Goal: Information Seeking & Learning: Learn about a topic

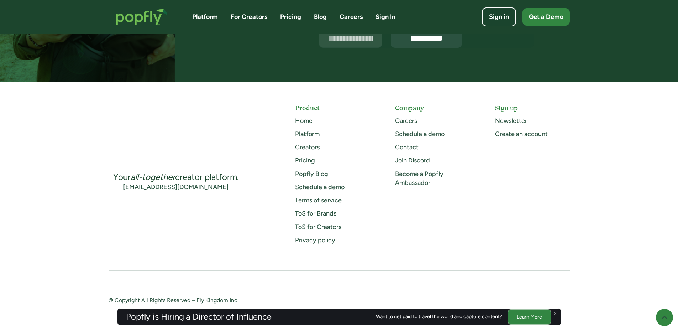
scroll to position [1820, 0]
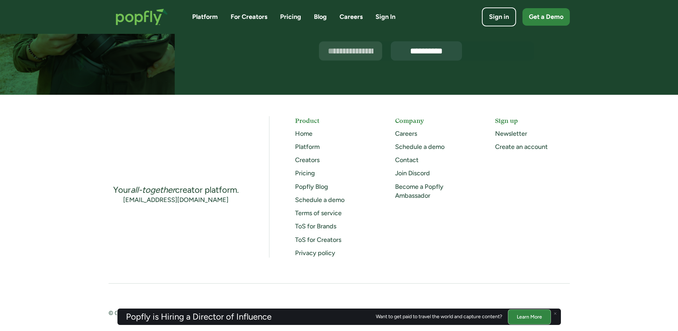
click at [313, 160] on link "Creators" at bounding box center [307, 160] width 25 height 8
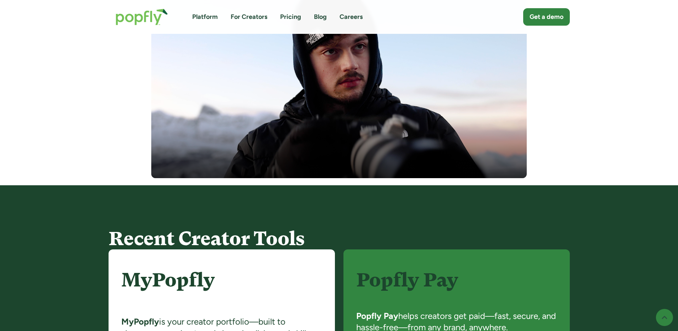
scroll to position [463, 0]
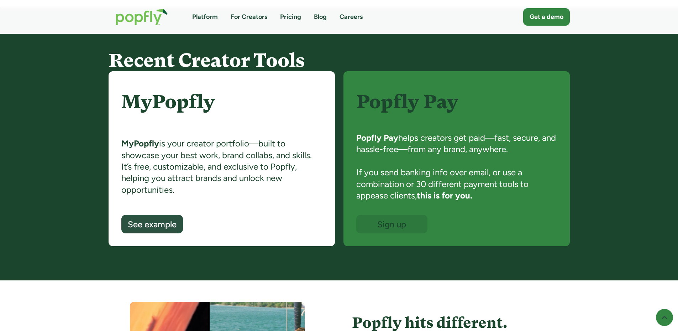
click at [155, 22] on img "home" at bounding box center [142, 16] width 67 height 31
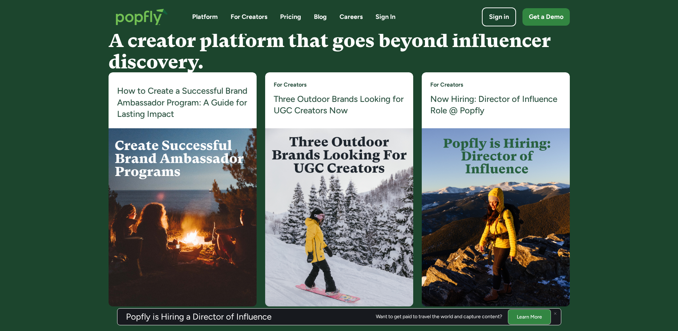
scroll to position [1352, 0]
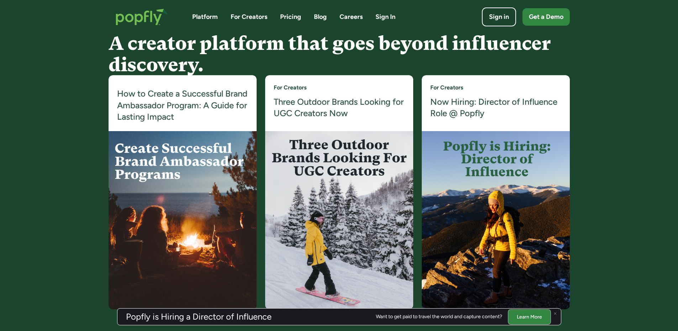
click at [317, 103] on h4 "Three Outdoor Brands Looking for UGC Creators Now" at bounding box center [339, 107] width 131 height 23
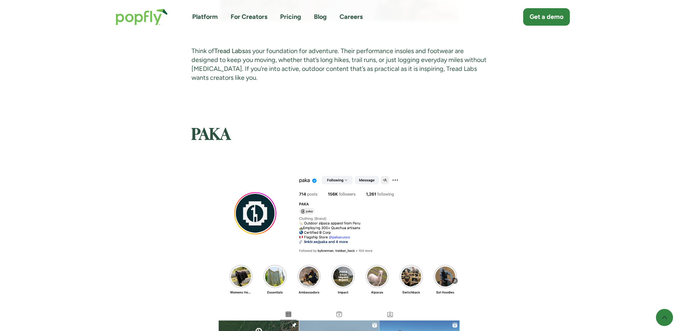
scroll to position [961, 0]
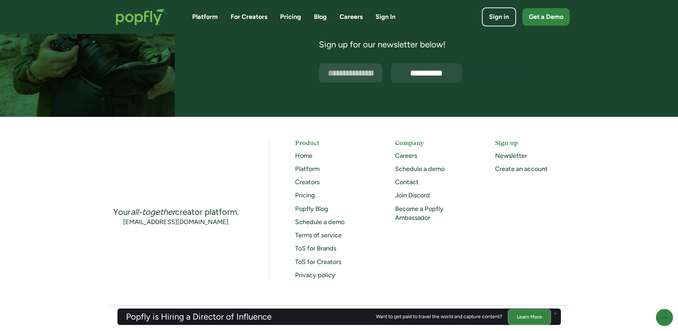
scroll to position [1815, 0]
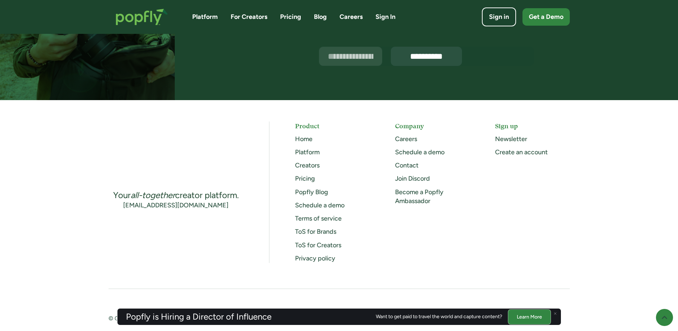
click at [409, 136] on link "Careers" at bounding box center [406, 139] width 22 height 8
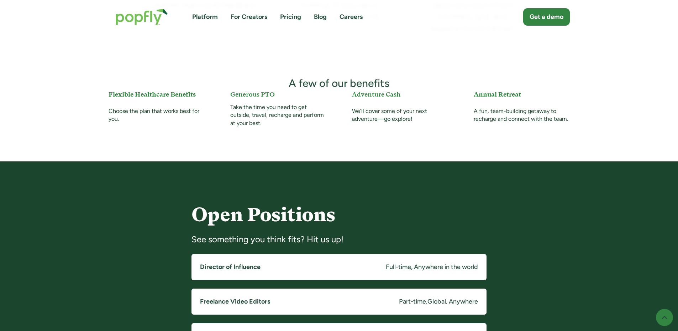
scroll to position [427, 0]
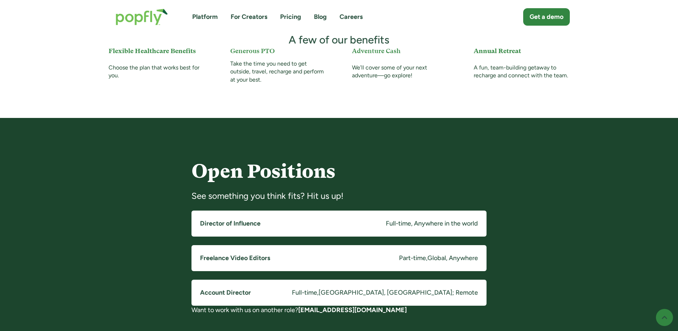
click at [354, 262] on link "Freelance Video Editors Part-time , Global, Anywhere" at bounding box center [338, 258] width 295 height 26
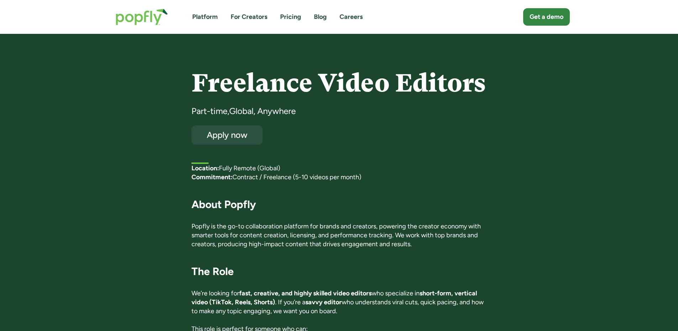
click at [162, 9] on img "home" at bounding box center [142, 16] width 67 height 31
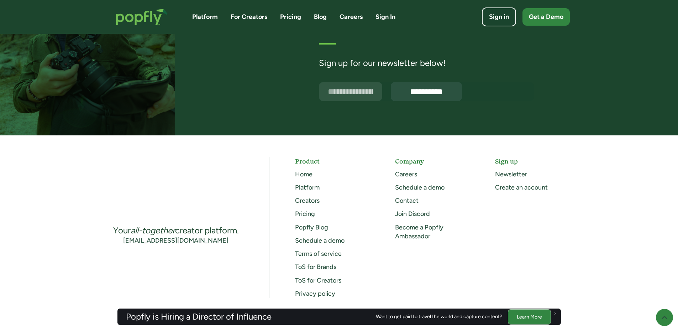
scroll to position [1856, 0]
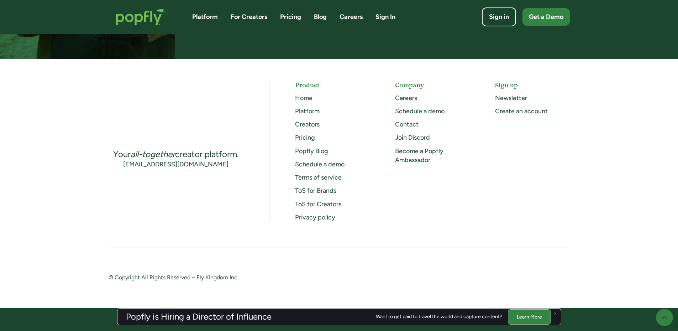
click at [315, 139] on div "Pricing" at bounding box center [332, 137] width 74 height 9
click at [313, 139] on link "Pricing" at bounding box center [305, 137] width 20 height 8
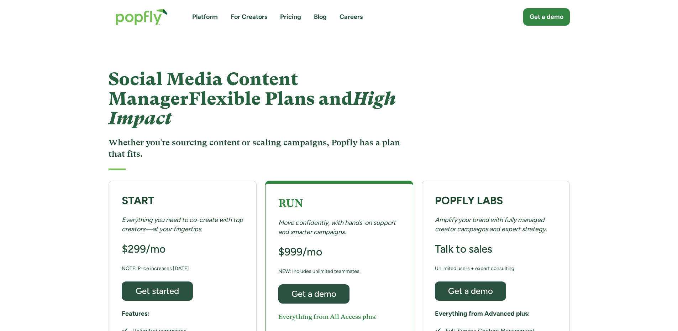
click at [315, 16] on link "Blog" at bounding box center [320, 16] width 13 height 9
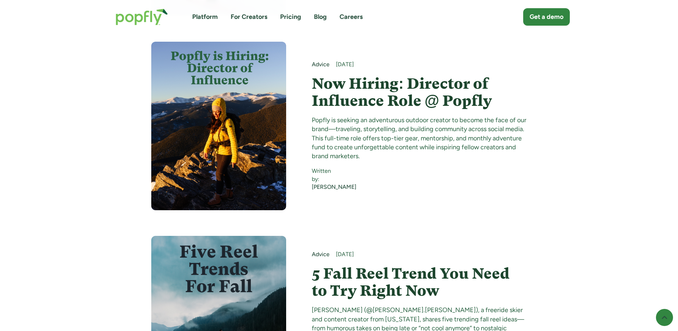
scroll to position [747, 0]
